Goal: Task Accomplishment & Management: Use online tool/utility

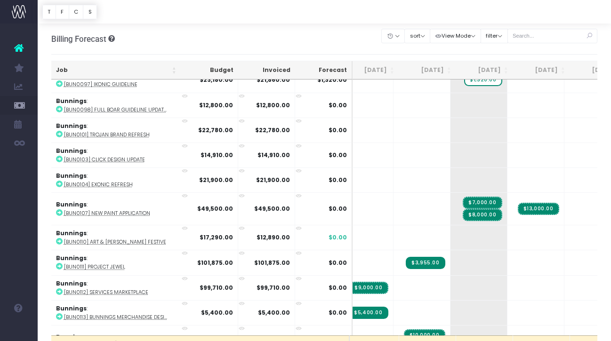
scroll to position [408, 68]
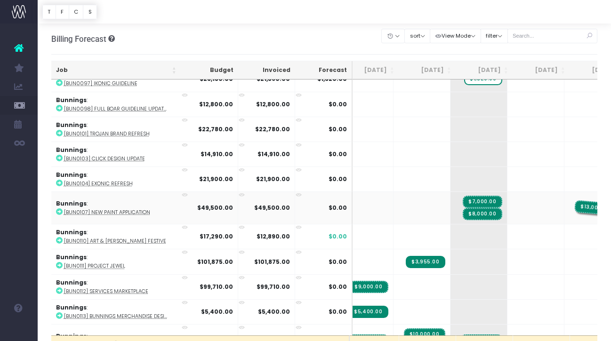
drag, startPoint x: 490, startPoint y: 210, endPoint x: 535, endPoint y: 204, distance: 45.0
drag, startPoint x: 435, startPoint y: 203, endPoint x: 478, endPoint y: 203, distance: 43.3
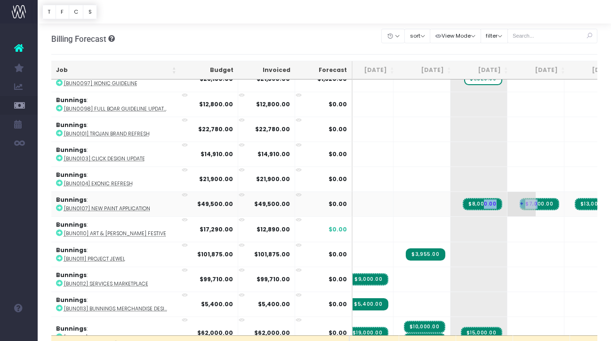
drag, startPoint x: 435, startPoint y: 205, endPoint x: 485, endPoint y: 200, distance: 51.1
drag, startPoint x: 423, startPoint y: 205, endPoint x: 478, endPoint y: 196, distance: 55.8
click at [478, 196] on tr "Bunnings : [BUN0107] New Paint Application $49,500.00 $49,500.00 $0.00 + $8,000…" at bounding box center [559, 204] width 1150 height 25
drag, startPoint x: 413, startPoint y: 203, endPoint x: 454, endPoint y: 203, distance: 41.0
click at [454, 203] on td "+ $8,000.00" at bounding box center [479, 204] width 57 height 25
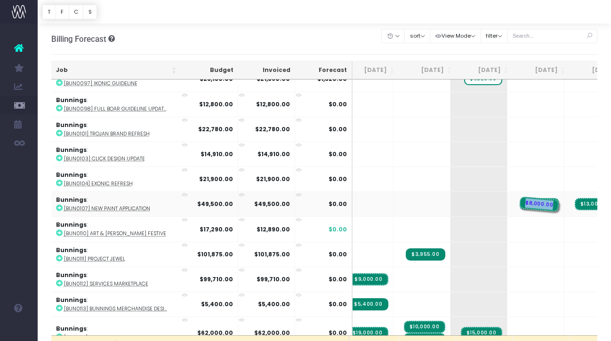
drag, startPoint x: 448, startPoint y: 202, endPoint x: 483, endPoint y: 197, distance: 35.6
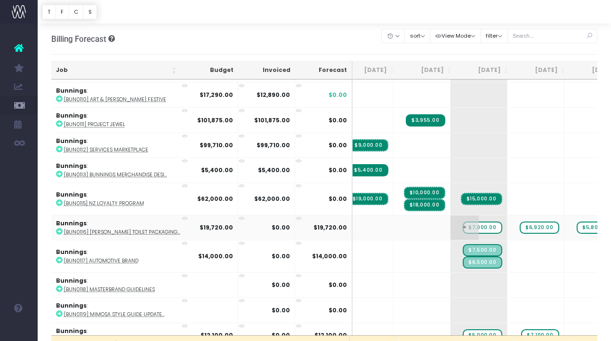
scroll to position [550, 68]
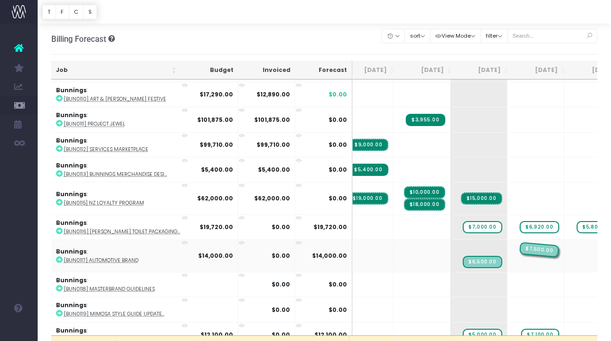
drag, startPoint x: 437, startPoint y: 248, endPoint x: 477, endPoint y: 260, distance: 41.4
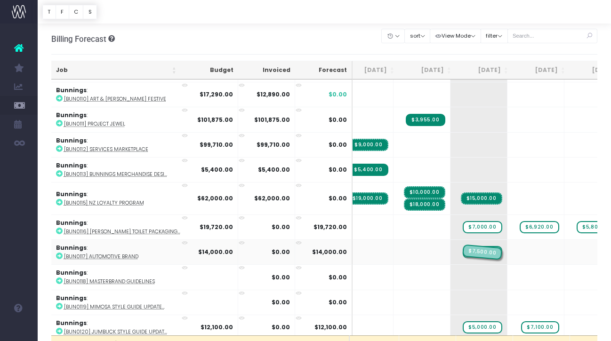
drag, startPoint x: 492, startPoint y: 252, endPoint x: 434, endPoint y: 242, distance: 58.8
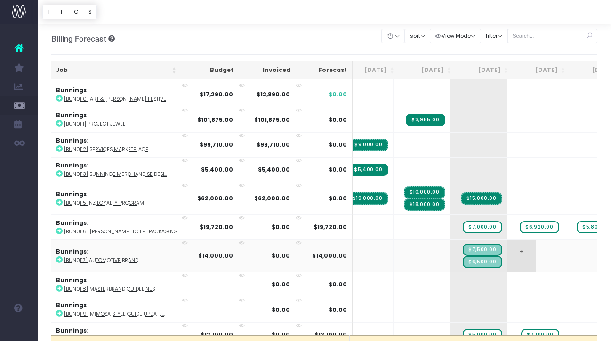
drag, startPoint x: 473, startPoint y: 251, endPoint x: 481, endPoint y: 254, distance: 8.9
drag, startPoint x: 437, startPoint y: 263, endPoint x: 475, endPoint y: 256, distance: 37.9
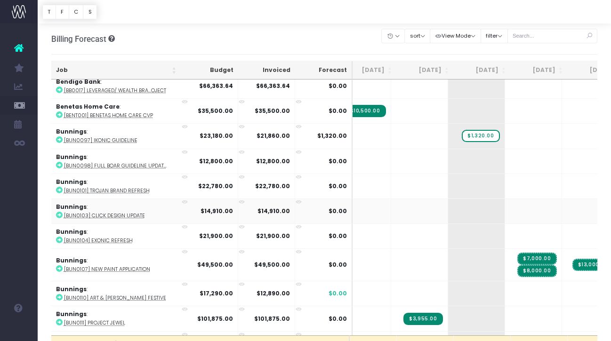
scroll to position [356, 70]
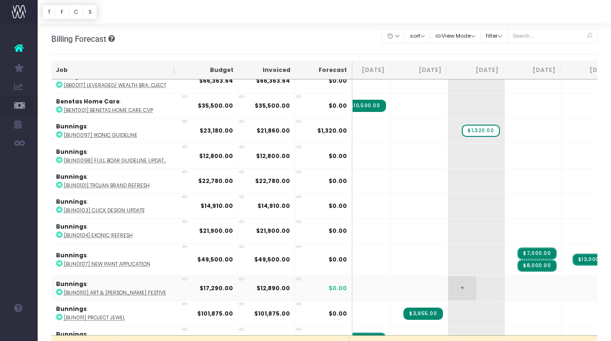
click at [448, 287] on span "+" at bounding box center [462, 288] width 28 height 24
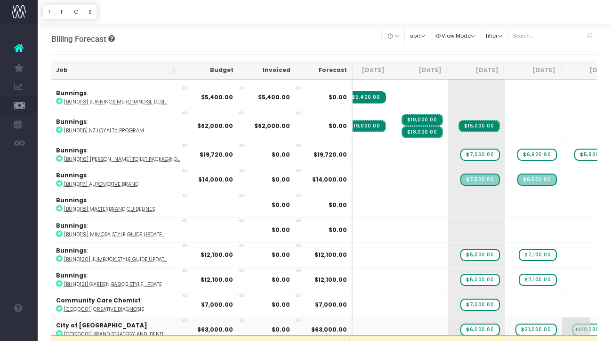
scroll to position [622, 70]
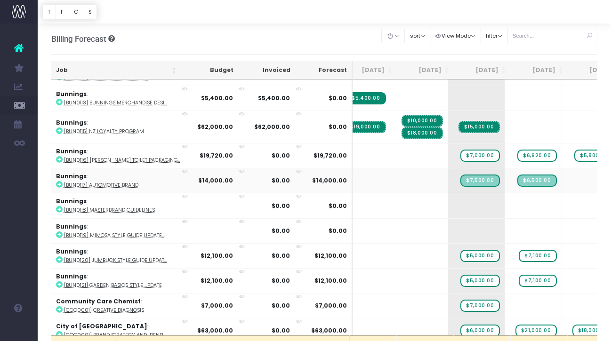
click at [94, 184] on abbr "[BUN0117] Automotive Brand" at bounding box center [101, 185] width 74 height 7
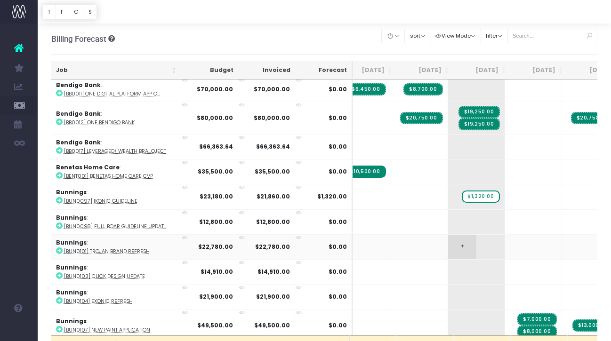
scroll to position [289, 70]
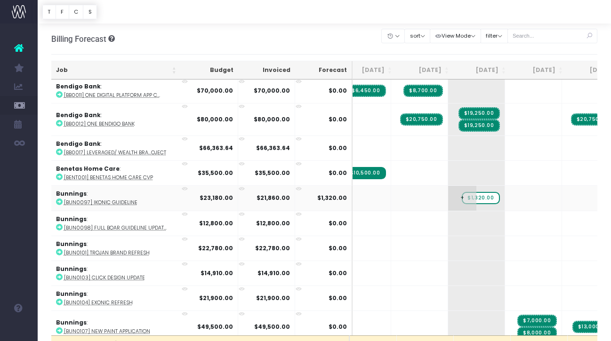
click at [462, 198] on span "$1,320.00" at bounding box center [481, 198] width 38 height 12
click at [116, 201] on abbr "[BUN0097] Ikonic guideline" at bounding box center [100, 202] width 73 height 7
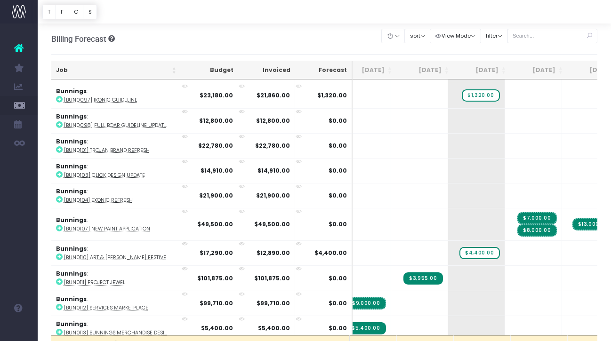
scroll to position [407, 70]
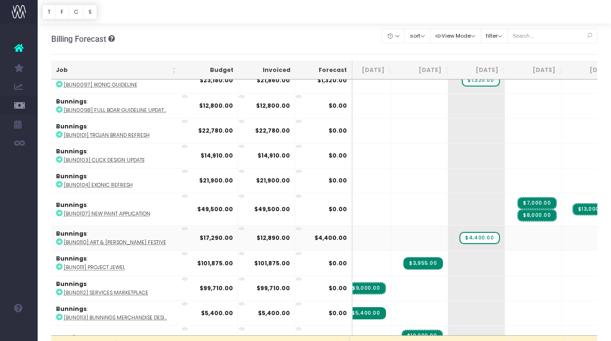
click at [114, 242] on abbr "[BUN0110] Art & [PERSON_NAME] Festive" at bounding box center [115, 242] width 102 height 7
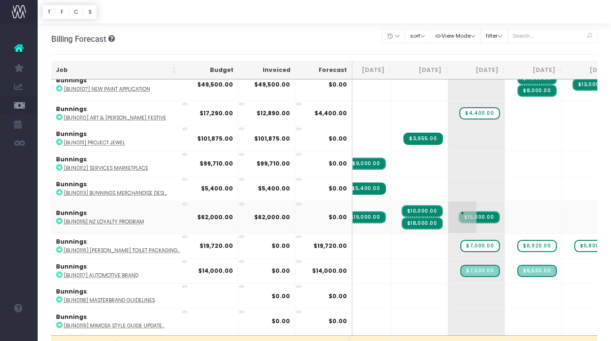
scroll to position [533, 70]
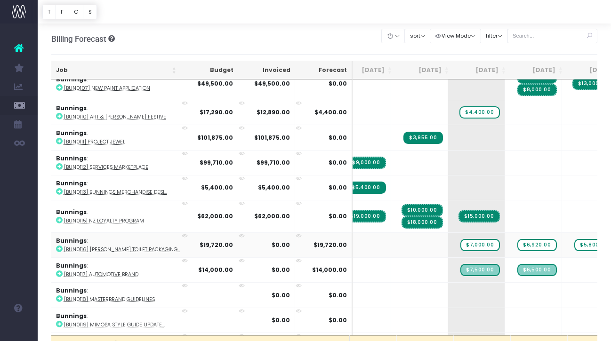
click at [110, 247] on abbr "[BUN0116] [PERSON_NAME] Toilet Packaging..." at bounding box center [122, 249] width 116 height 7
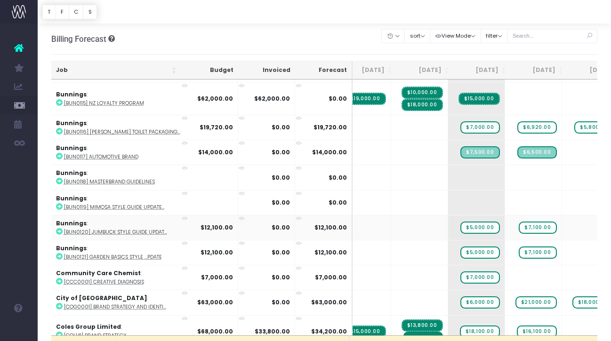
scroll to position [655, 70]
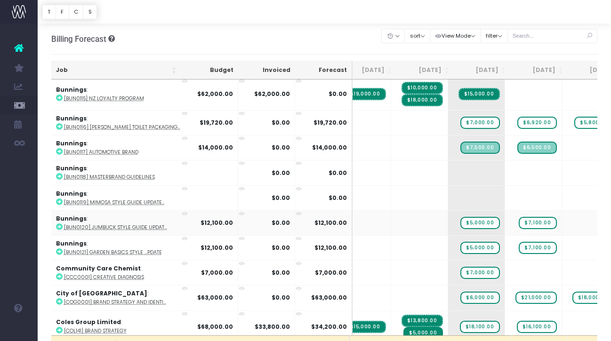
click at [126, 225] on abbr "[BUN0120] Jumbuck Style Guide Updat..." at bounding box center [115, 227] width 103 height 7
click at [97, 251] on abbr "[BUN0121] Garden Basics Style ...pdate" at bounding box center [113, 252] width 98 height 7
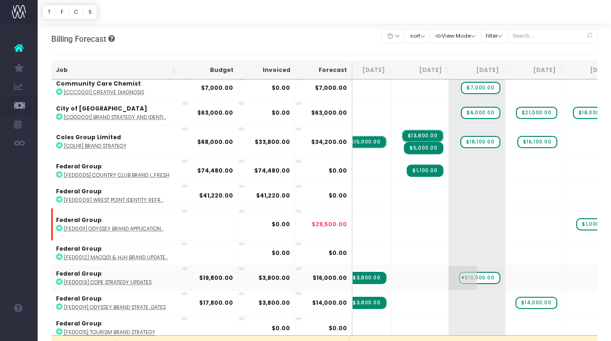
scroll to position [855, 70]
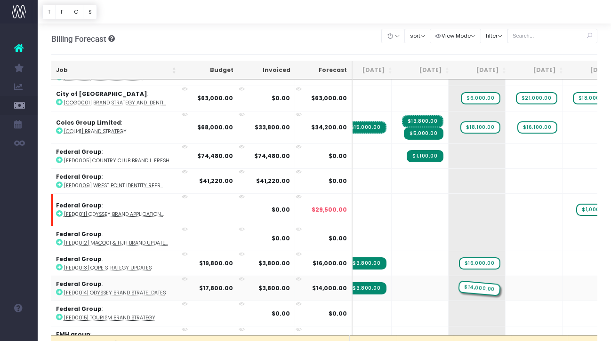
drag, startPoint x: 492, startPoint y: 287, endPoint x: 441, endPoint y: 287, distance: 51.3
click at [459, 287] on span "$14,000.00" at bounding box center [480, 289] width 42 height 12
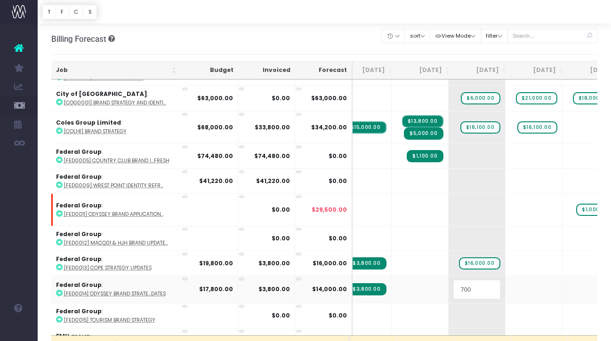
type input "7000"
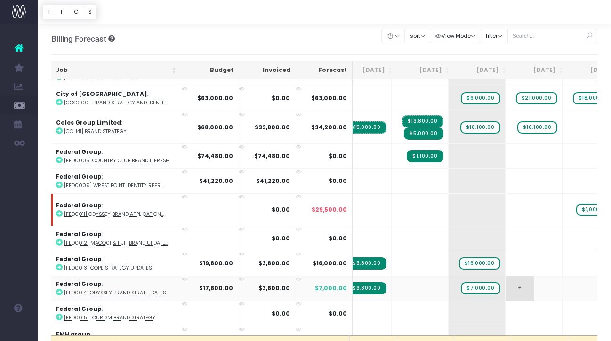
click at [506, 289] on span "+" at bounding box center [520, 288] width 28 height 24
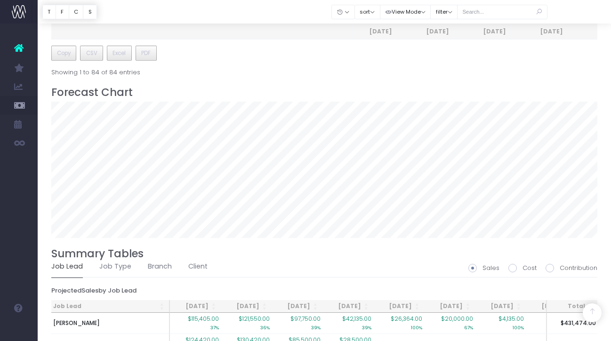
scroll to position [627, 0]
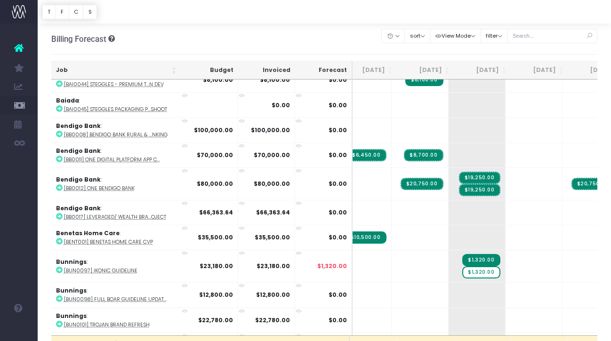
scroll to position [225, 70]
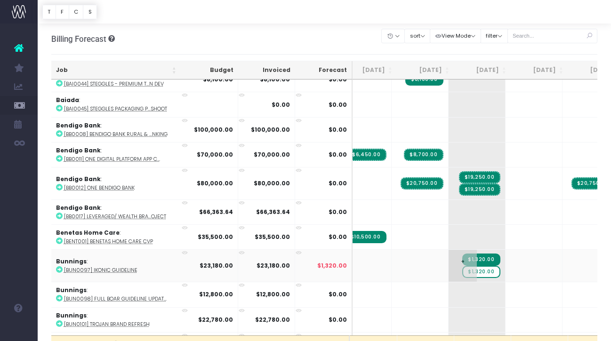
click at [462, 272] on span "$1,320.00" at bounding box center [481, 272] width 38 height 12
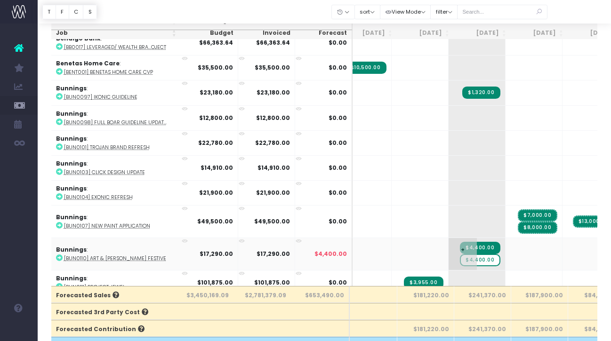
scroll to position [350, 70]
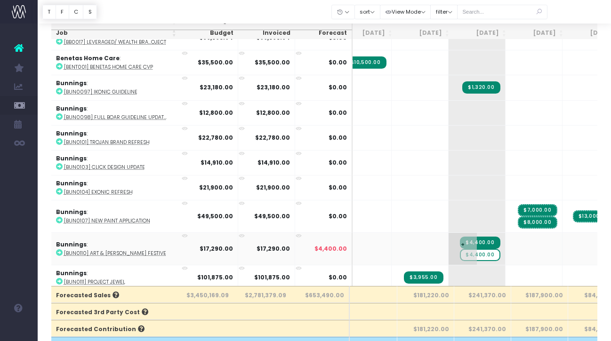
click at [460, 257] on span "$4,400.00" at bounding box center [480, 255] width 40 height 12
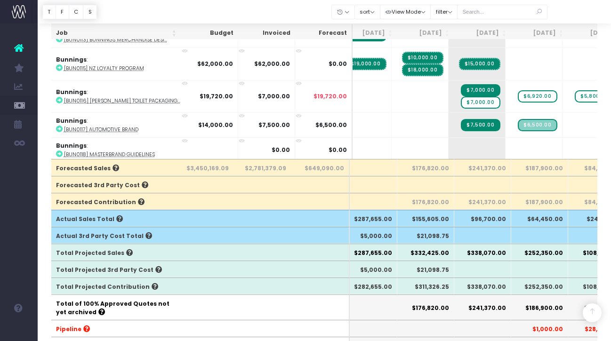
scroll to position [513, 70]
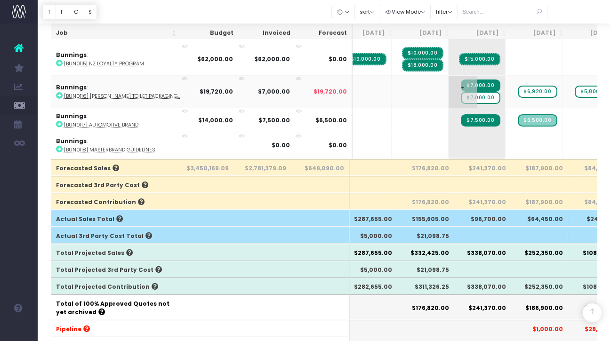
click at [461, 95] on span "$7,000.00" at bounding box center [480, 98] width 39 height 12
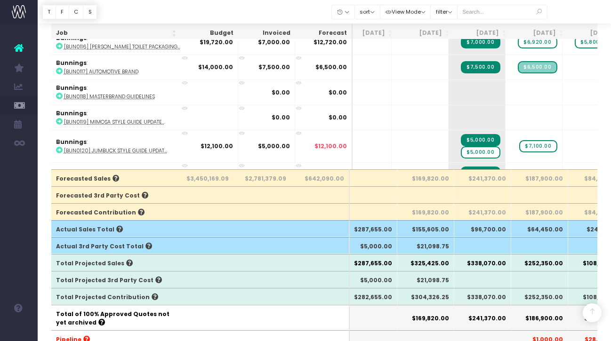
scroll to position [585, 70]
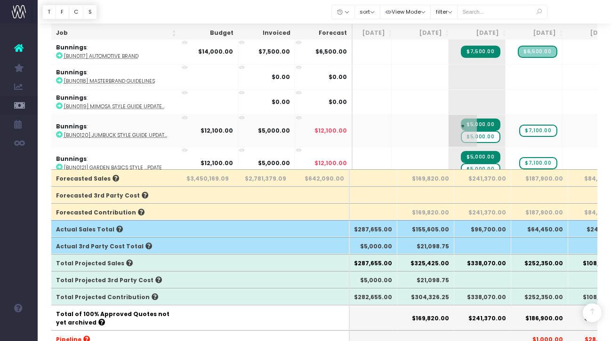
click at [461, 137] on span "$5,000.00" at bounding box center [480, 137] width 39 height 12
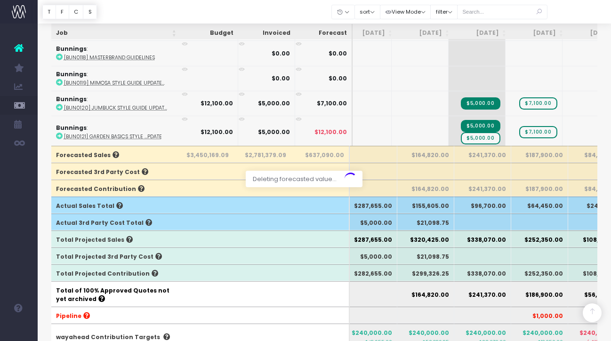
scroll to position [198, 0]
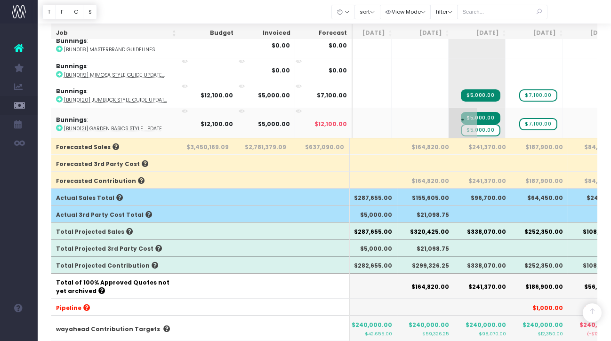
click at [461, 128] on span "$5,000.00" at bounding box center [480, 130] width 39 height 12
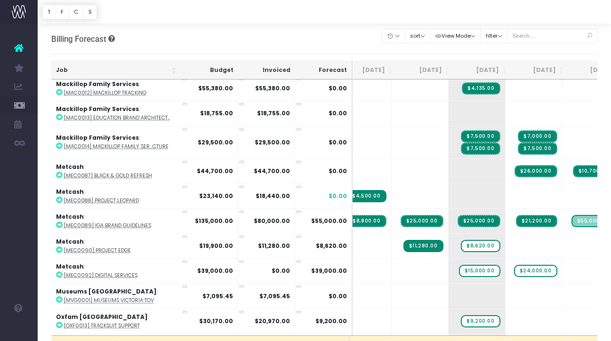
scroll to position [1419, 70]
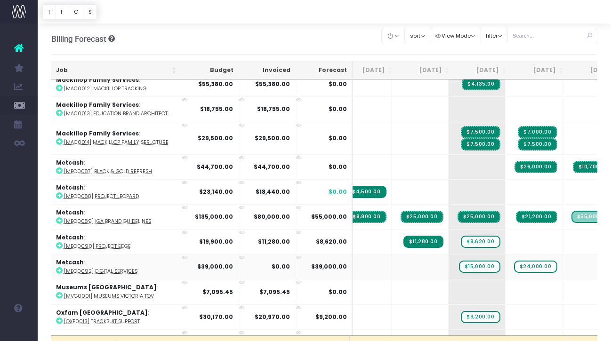
click at [88, 268] on abbr "[MEC0092] Digital Services" at bounding box center [100, 271] width 73 height 7
